Goal: Task Accomplishment & Management: Use online tool/utility

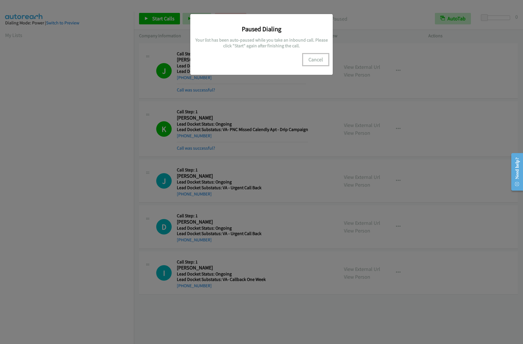
click at [312, 58] on button "Cancel" at bounding box center [315, 59] width 25 height 11
click at [315, 61] on button "Cancel" at bounding box center [315, 59] width 25 height 11
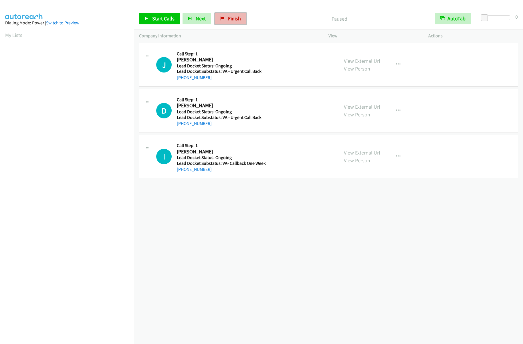
click at [233, 19] on span "Finish" at bounding box center [234, 18] width 13 height 7
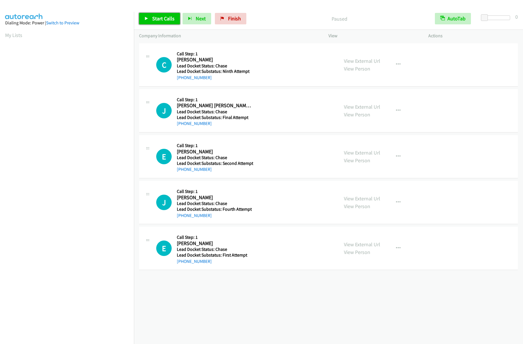
click at [155, 17] on span "Start Calls" at bounding box center [163, 18] width 22 height 7
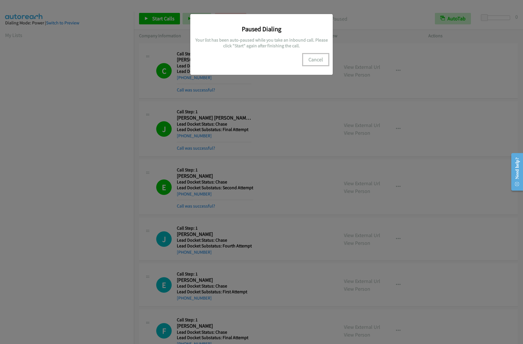
click at [313, 60] on button "Cancel" at bounding box center [315, 59] width 25 height 11
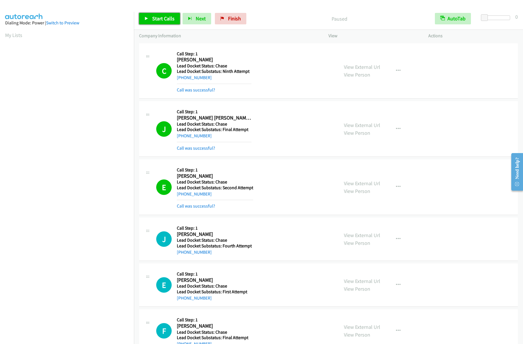
click at [153, 19] on span "Start Calls" at bounding box center [163, 18] width 22 height 7
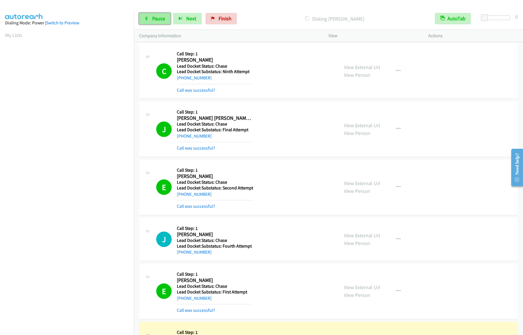
click at [162, 19] on span "Pause" at bounding box center [158, 18] width 13 height 7
